Goal: Find specific page/section: Find specific page/section

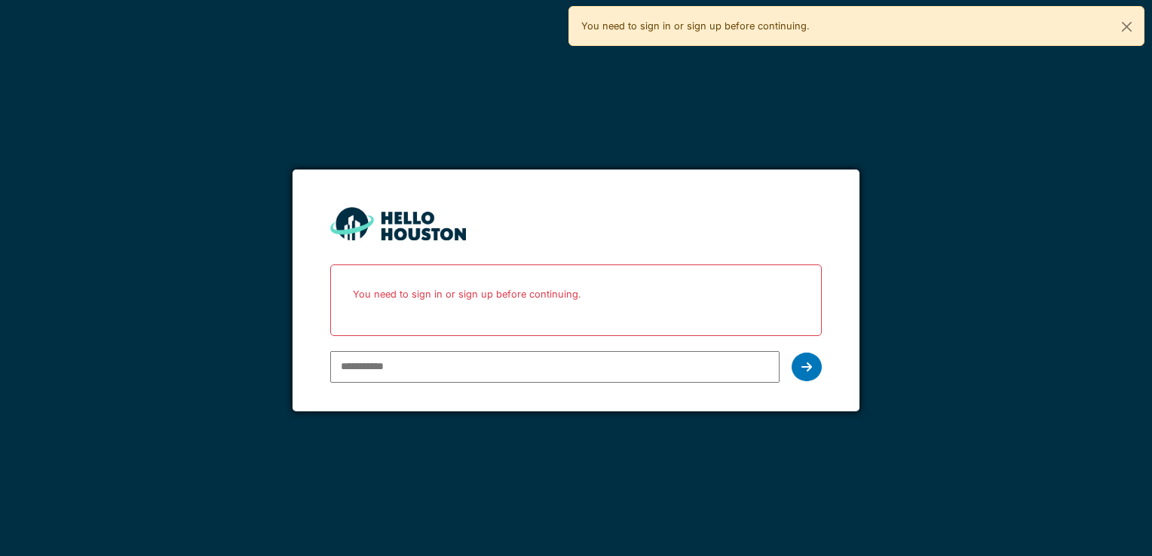
drag, startPoint x: 0, startPoint y: 0, endPoint x: 368, endPoint y: 357, distance: 513.0
click at [366, 357] on input "email" at bounding box center [554, 367] width 449 height 32
type input "**********"
click at [805, 366] on icon at bounding box center [807, 367] width 11 height 12
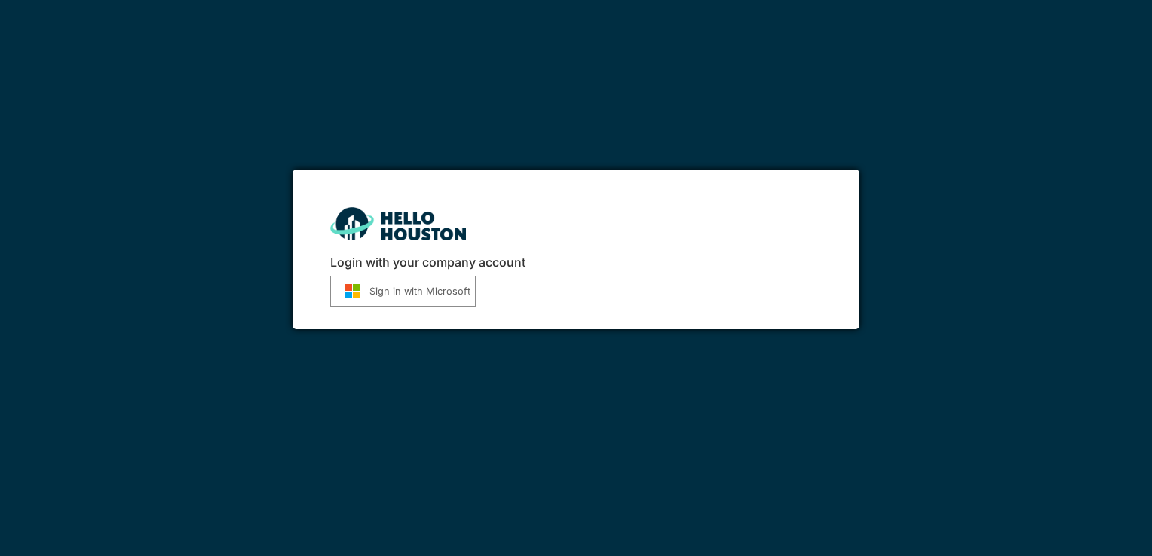
click at [429, 301] on button "Sign in with Microsoft" at bounding box center [403, 291] width 146 height 31
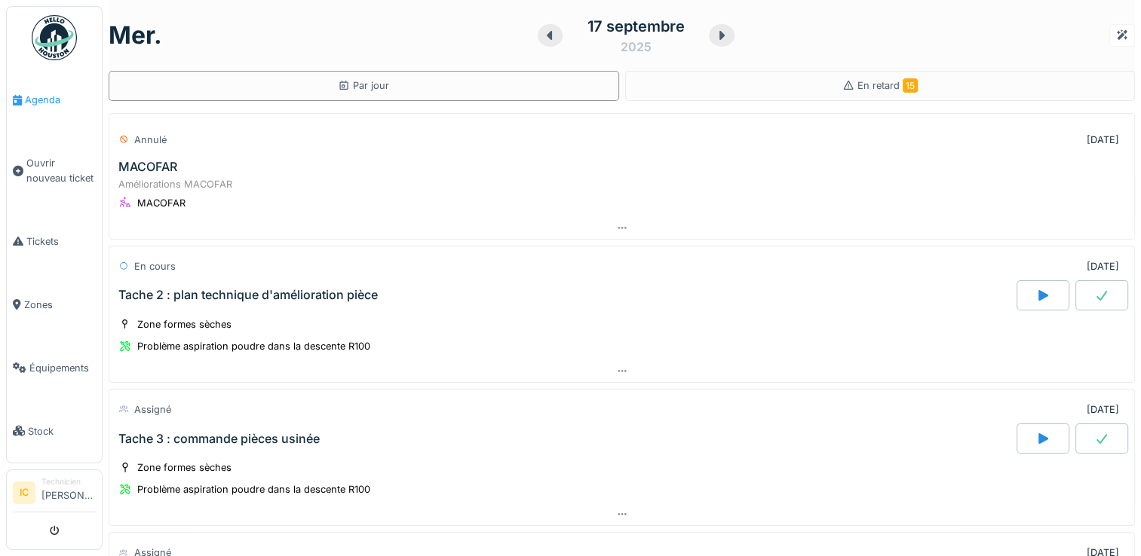
click at [54, 101] on span "Agenda" at bounding box center [60, 100] width 71 height 14
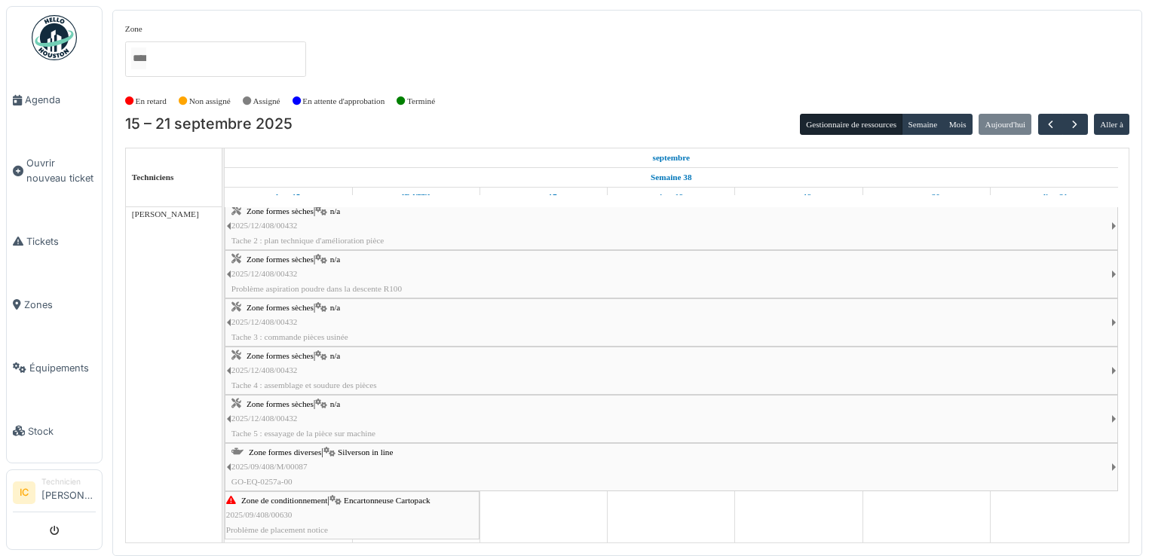
scroll to position [8, 0]
click at [372, 506] on div "Zone de conditionnement | Encartonneuse Cartopack 2025/09/408/00630 Problème de…" at bounding box center [352, 513] width 252 height 44
